Goal: Information Seeking & Learning: Learn about a topic

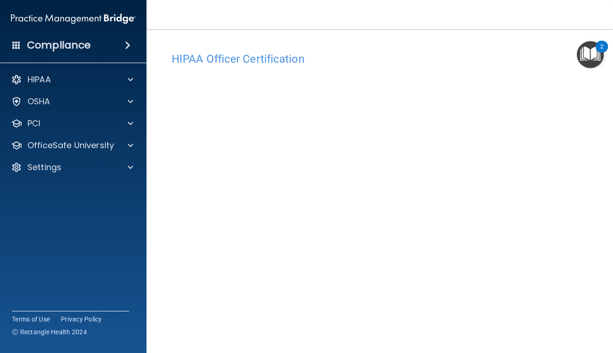
scroll to position [27, 0]
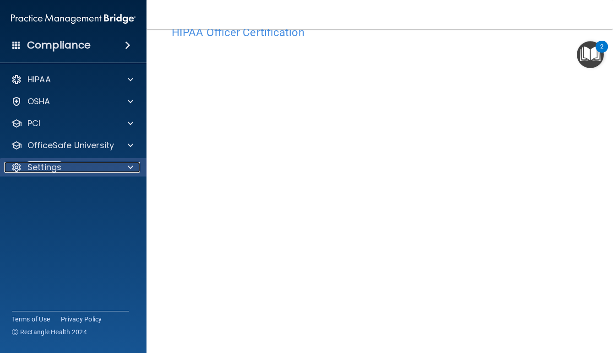
click at [103, 163] on div "Settings" at bounding box center [61, 167] width 114 height 11
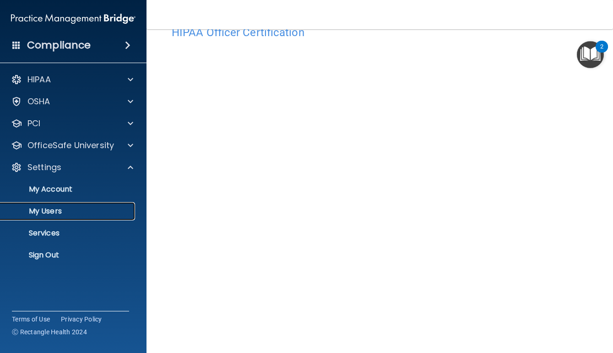
click at [45, 214] on p "My Users" at bounding box center [68, 211] width 125 height 9
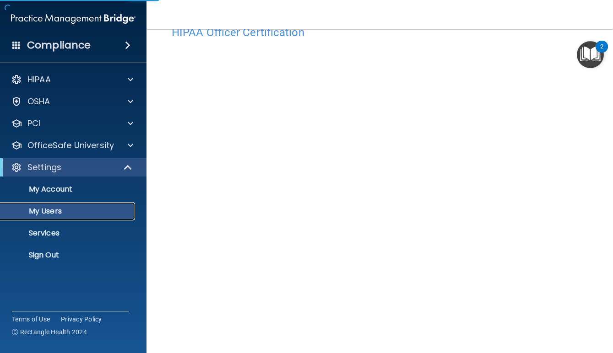
select select "20"
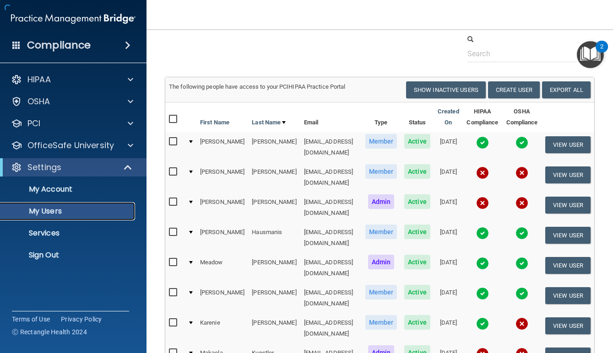
scroll to position [160, 0]
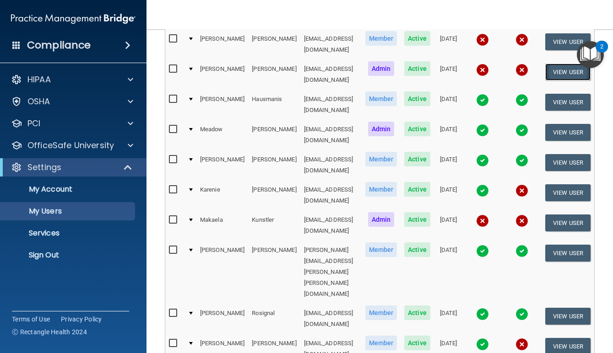
click at [558, 70] on button "View User" at bounding box center [567, 72] width 45 height 17
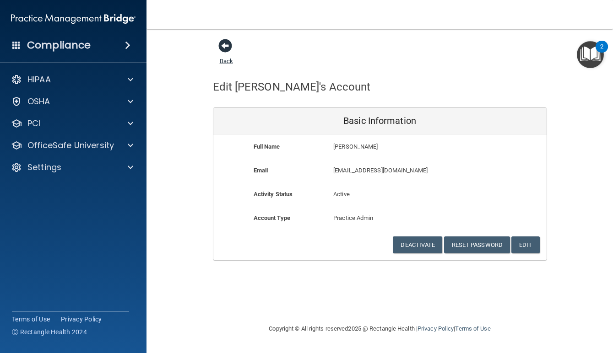
click at [220, 49] on span at bounding box center [225, 46] width 14 height 14
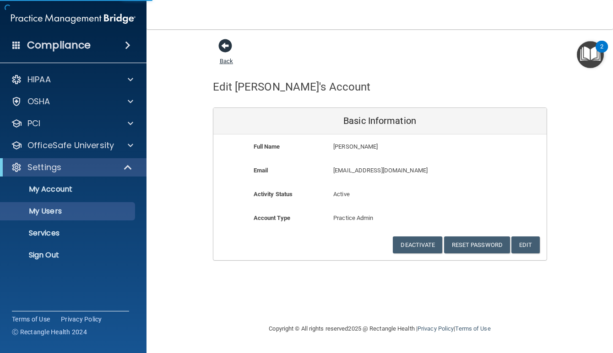
select select "20"
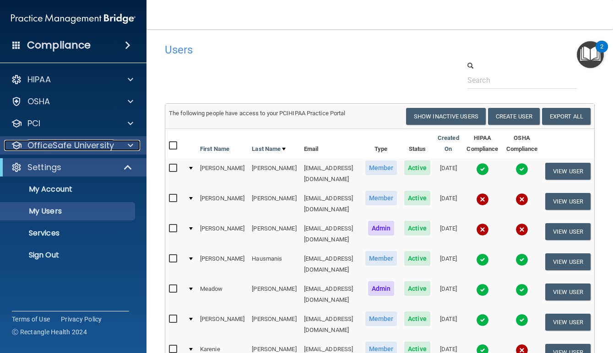
click at [85, 149] on p "OfficeSafe University" at bounding box center [70, 145] width 87 height 11
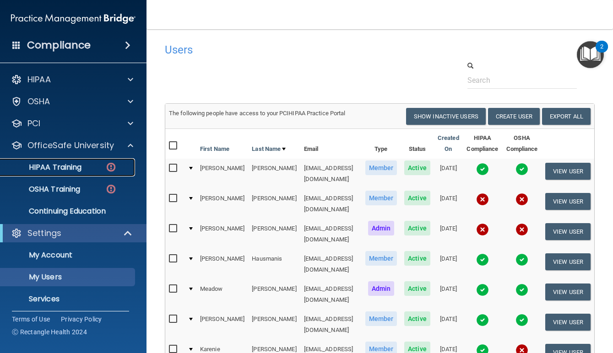
click at [85, 168] on div "HIPAA Training" at bounding box center [68, 167] width 125 height 9
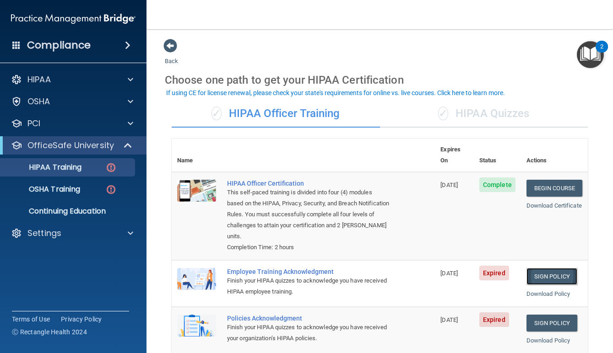
click at [548, 268] on link "Sign Policy" at bounding box center [551, 276] width 51 height 17
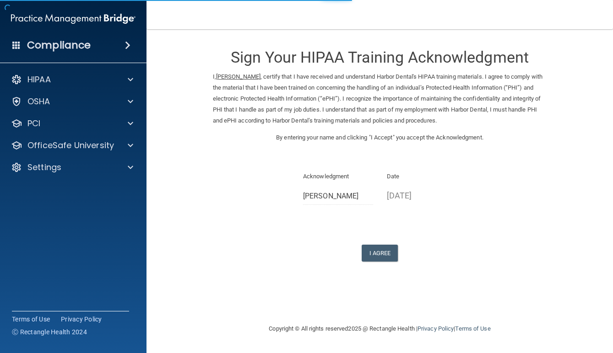
click at [380, 266] on form "Sign Your HIPAA Training Acknowledgment I, [PERSON_NAME] , certify that I have …" at bounding box center [380, 160] width 430 height 245
click at [381, 252] on button "I Agree" at bounding box center [380, 253] width 37 height 17
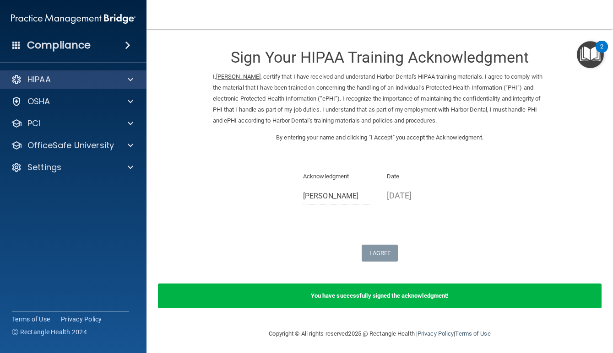
click at [119, 86] on div "HIPAA" at bounding box center [73, 79] width 147 height 18
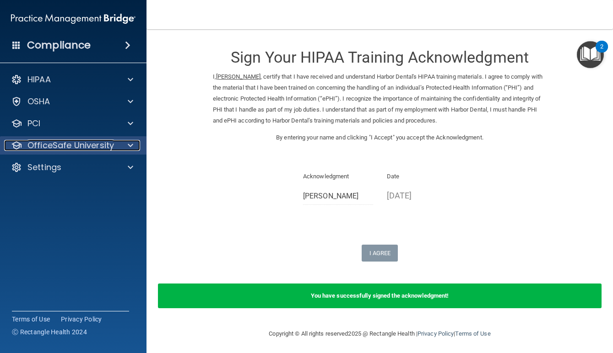
click at [113, 146] on div "OfficeSafe University" at bounding box center [61, 145] width 114 height 11
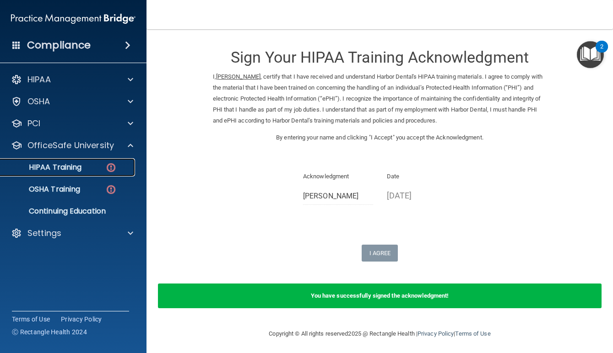
click at [102, 168] on div "HIPAA Training" at bounding box center [68, 167] width 125 height 9
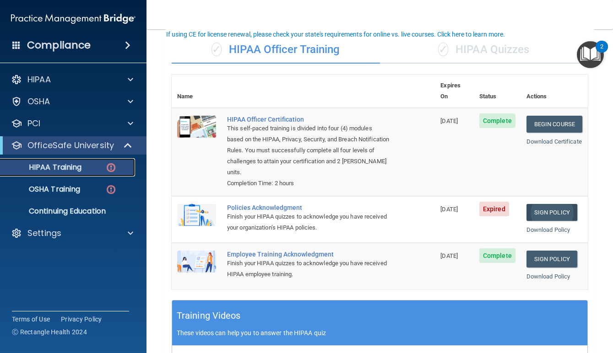
scroll to position [75, 0]
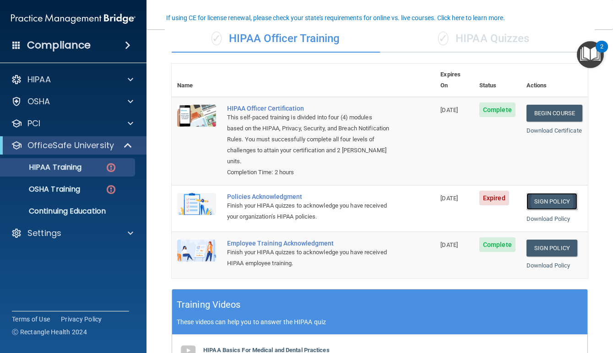
click at [550, 193] on link "Sign Policy" at bounding box center [551, 201] width 51 height 17
click at [76, 170] on p "HIPAA Training" at bounding box center [44, 167] width 76 height 9
click at [72, 191] on p "OSHA Training" at bounding box center [43, 189] width 74 height 9
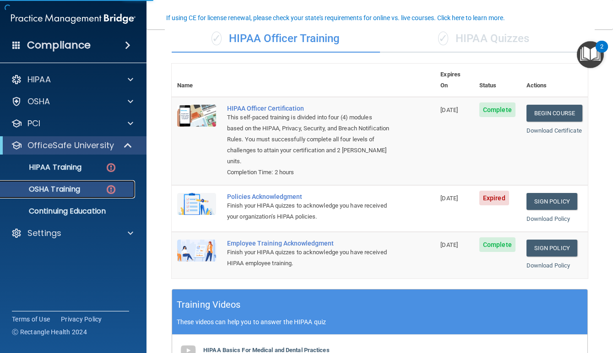
click at [72, 191] on p "OSHA Training" at bounding box center [43, 189] width 74 height 9
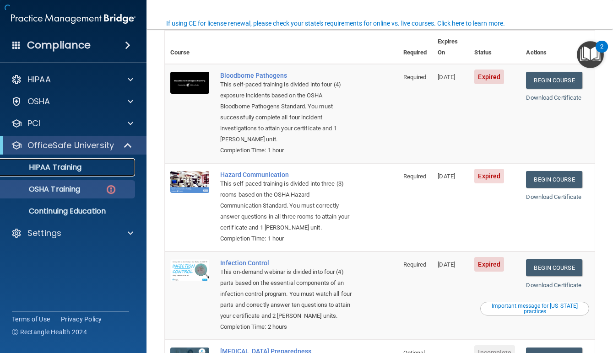
click at [87, 166] on div "HIPAA Training" at bounding box center [68, 167] width 125 height 9
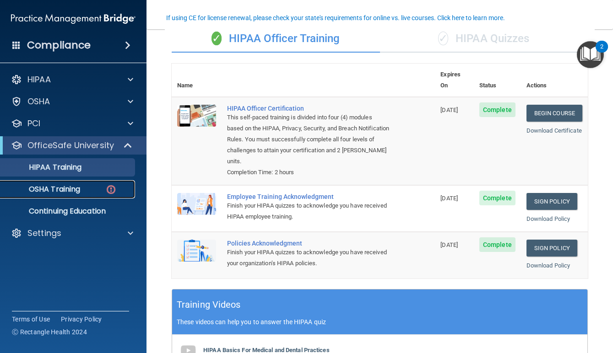
click at [79, 189] on p "OSHA Training" at bounding box center [43, 189] width 74 height 9
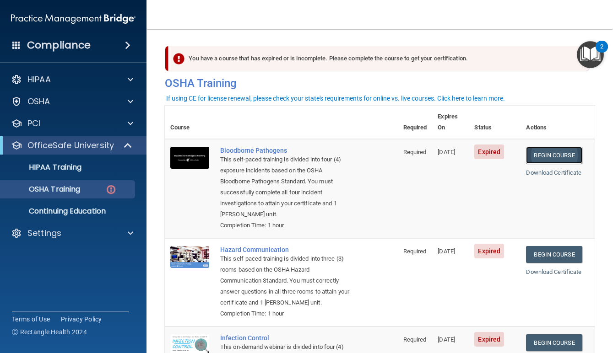
click at [557, 148] on link "Begin Course" at bounding box center [554, 155] width 56 height 17
click at [546, 246] on link "Begin Course" at bounding box center [554, 254] width 56 height 17
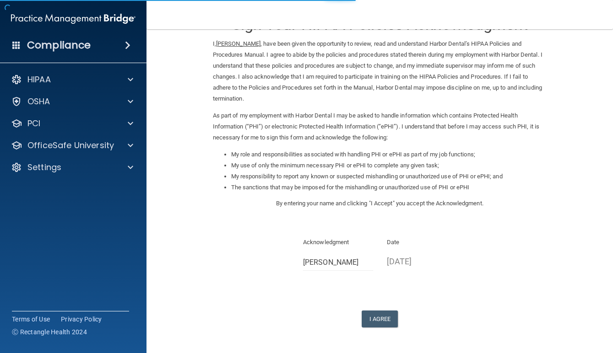
scroll to position [38, 0]
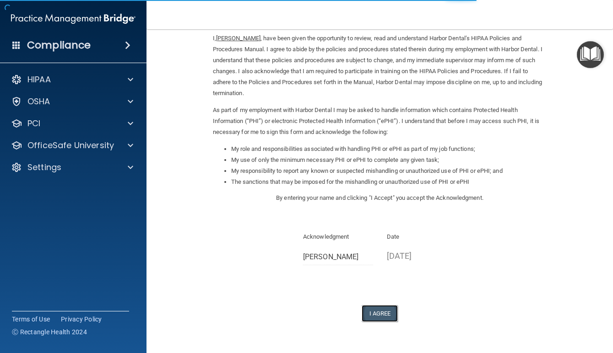
click at [369, 316] on button "I Agree" at bounding box center [380, 313] width 37 height 17
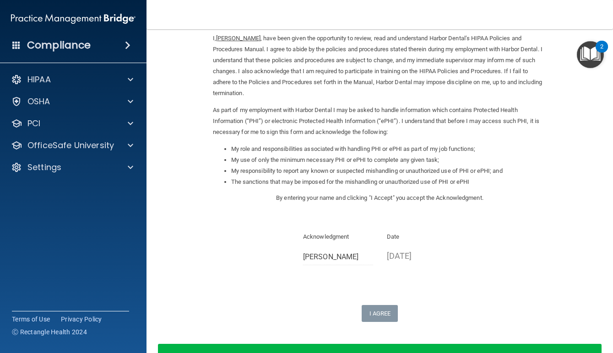
scroll to position [102, 0]
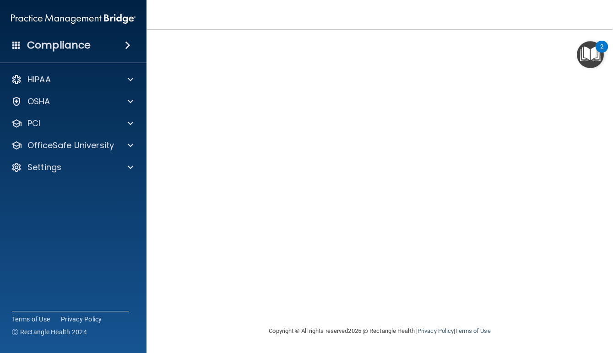
scroll to position [38, 0]
click at [577, 67] on img "Open Resource Center, 2 new notifications" at bounding box center [590, 54] width 27 height 27
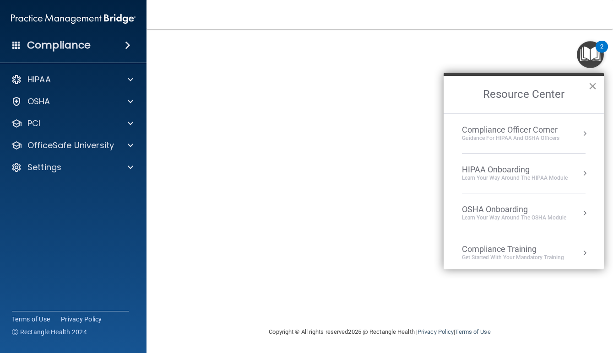
click at [596, 92] on button "×" at bounding box center [592, 86] width 9 height 15
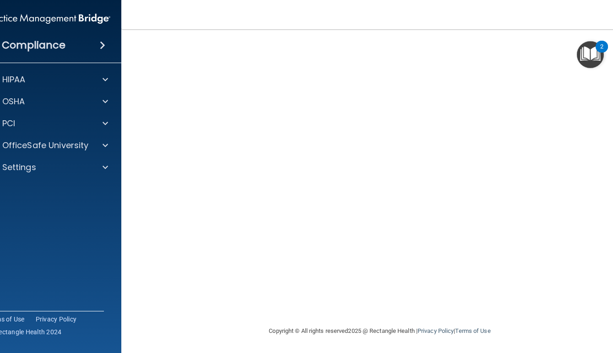
scroll to position [59, 0]
click at [599, 56] on img "Open Resource Center, 2 new notifications" at bounding box center [590, 54] width 27 height 27
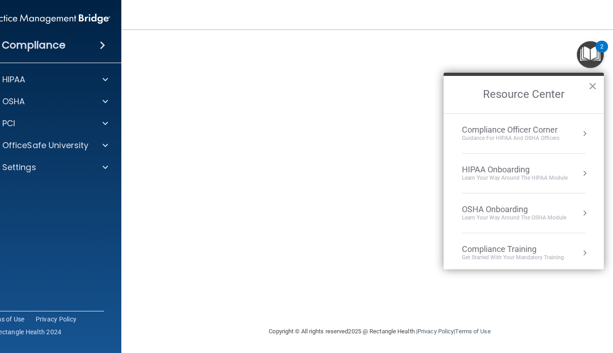
click at [589, 89] on button "×" at bounding box center [592, 86] width 9 height 15
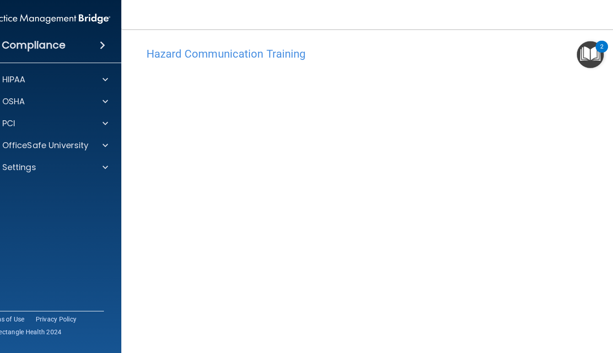
scroll to position [0, 0]
click at [274, 60] on h4 "Hazard Communication Training" at bounding box center [379, 59] width 467 height 12
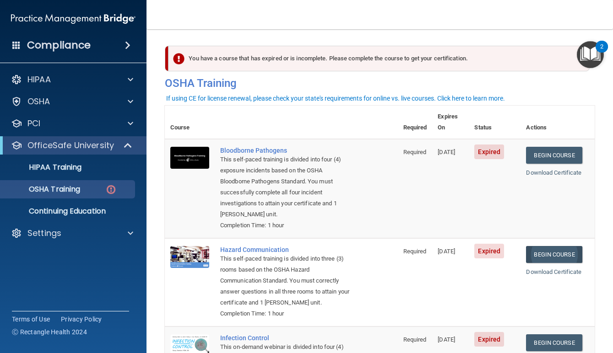
click at [563, 246] on link "Begin Course" at bounding box center [554, 254] width 56 height 17
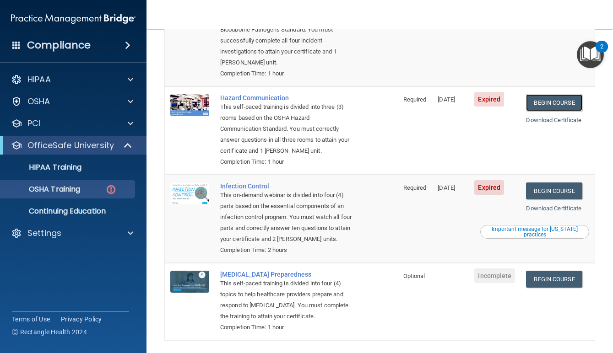
scroll to position [154, 0]
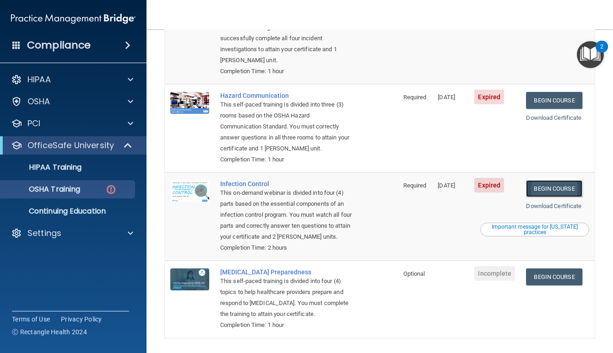
click at [550, 180] on link "Begin Course" at bounding box center [554, 188] width 56 height 17
click at [100, 170] on div "HIPAA Training" at bounding box center [68, 167] width 125 height 9
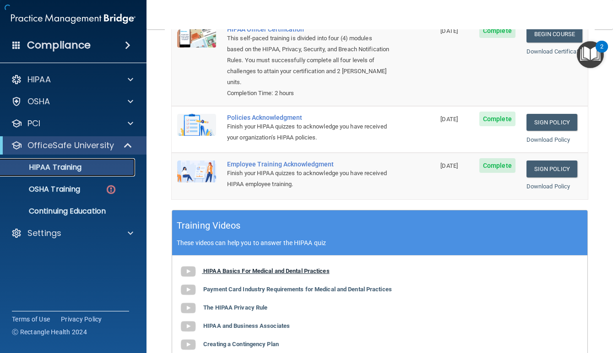
scroll to position [262, 0]
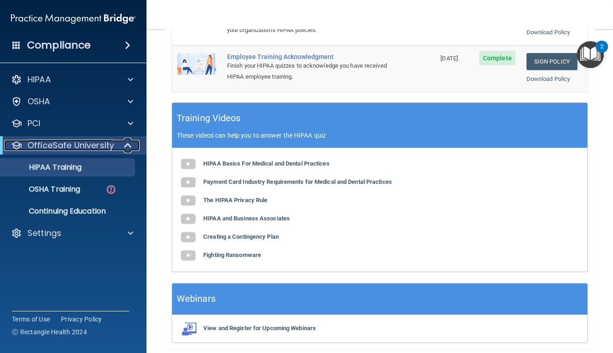
click at [80, 147] on p "OfficeSafe University" at bounding box center [70, 145] width 87 height 11
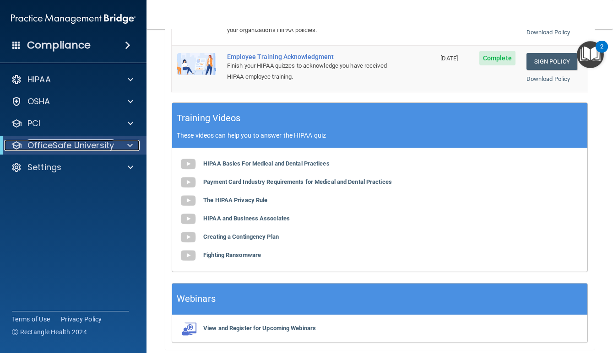
click at [80, 147] on p "OfficeSafe University" at bounding box center [70, 145] width 87 height 11
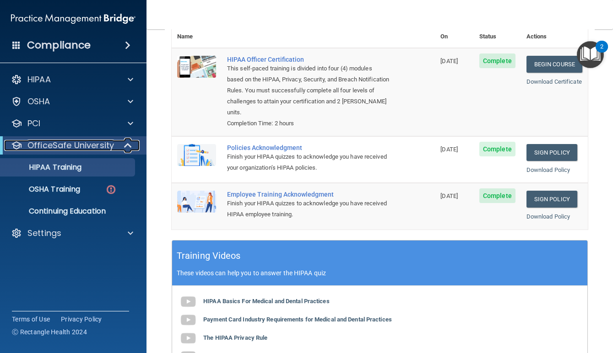
scroll to position [125, 0]
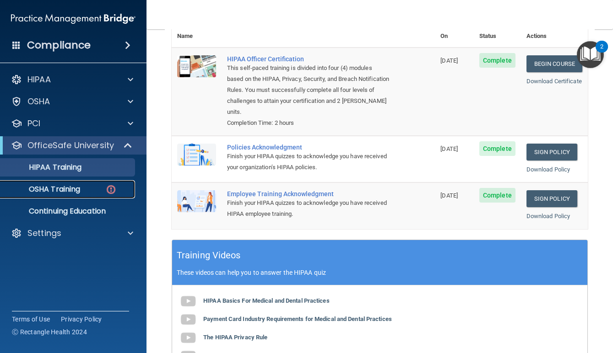
click at [76, 190] on p "OSHA Training" at bounding box center [43, 189] width 74 height 9
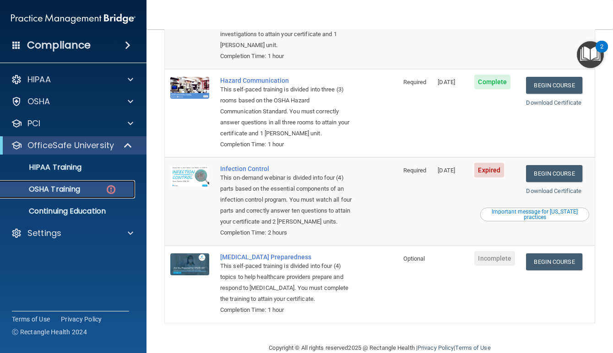
scroll to position [176, 0]
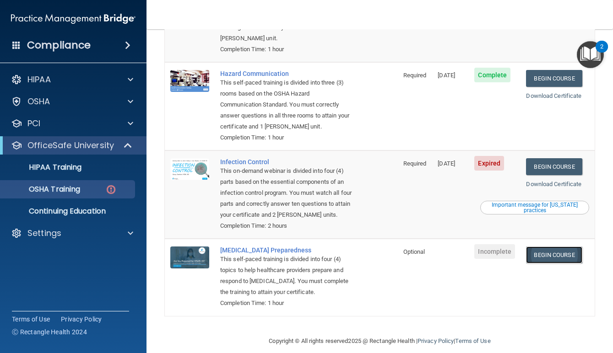
click at [553, 247] on link "Begin Course" at bounding box center [554, 255] width 56 height 17
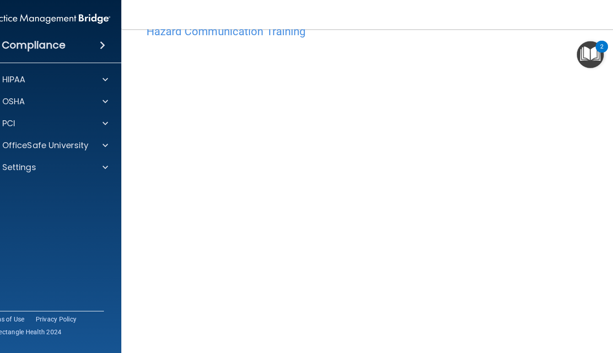
scroll to position [24, 0]
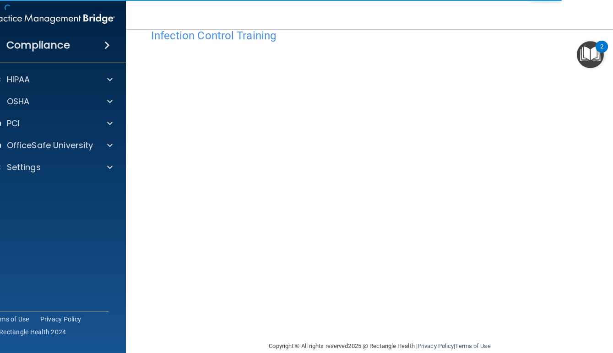
scroll to position [38, 0]
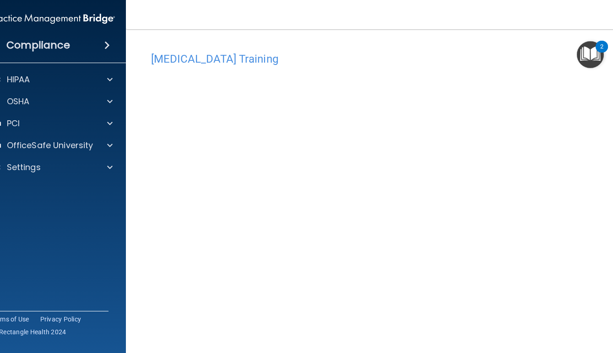
scroll to position [1, 0]
